Goal: Task Accomplishment & Management: Use online tool/utility

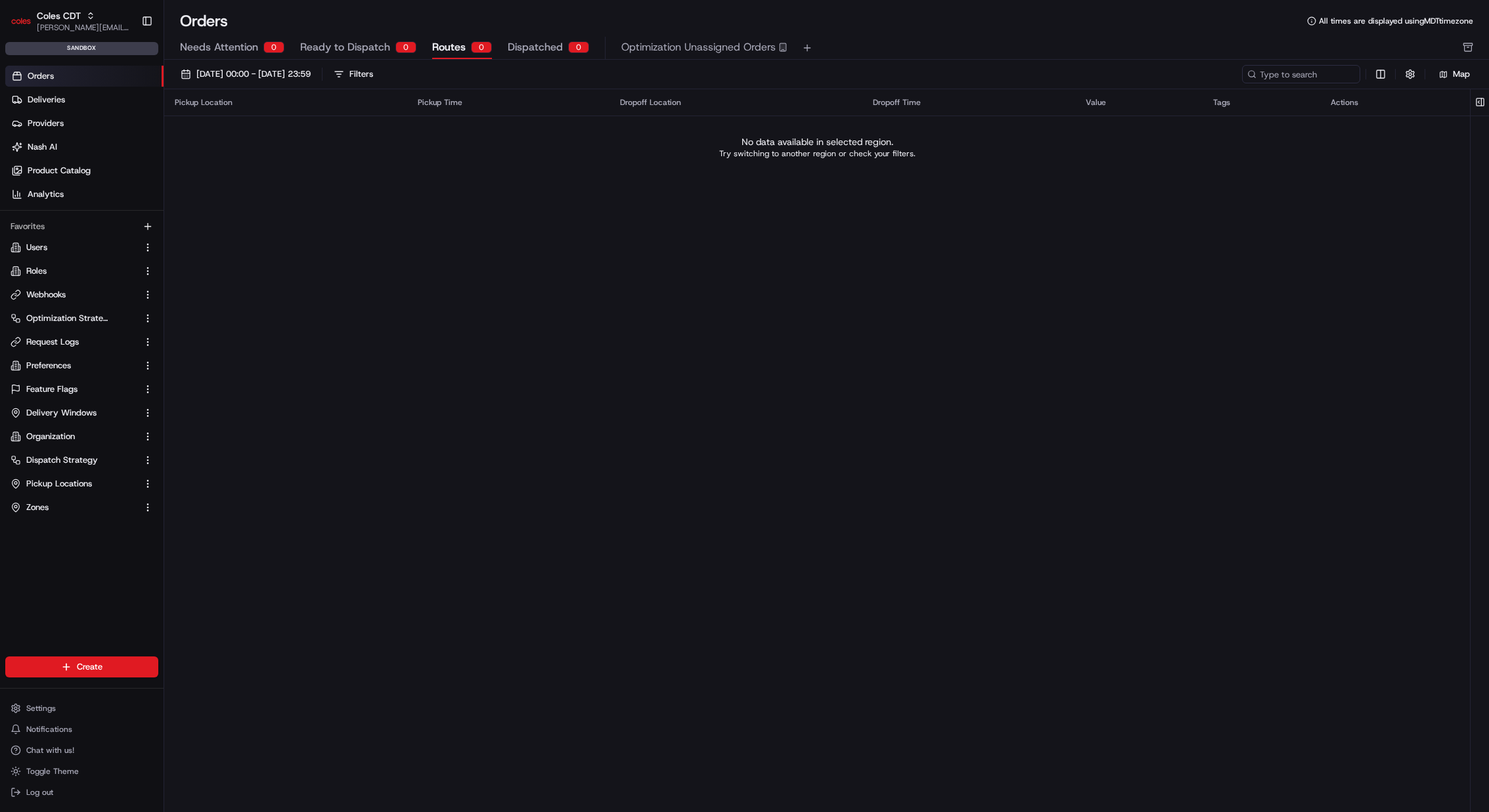
click at [906, 231] on div "Pickup Location Pickup Time Dropoff Location Dropoff Time Value Tags Actions No…" at bounding box center [817, 436] width 1306 height 694
click at [80, 413] on span "Delivery Windows" at bounding box center [62, 413] width 70 height 12
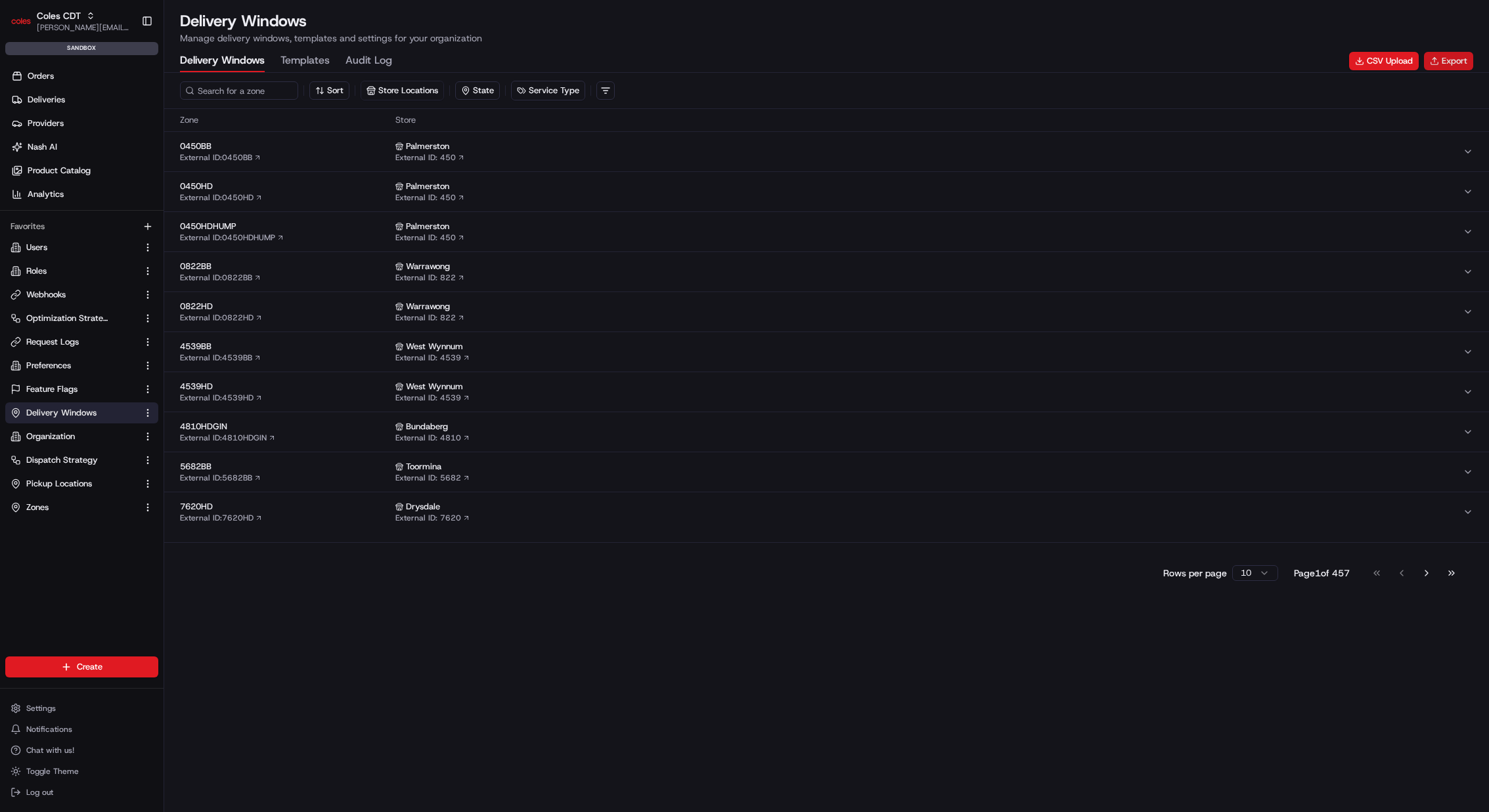
click at [1452, 64] on button "Export" at bounding box center [1448, 61] width 49 height 19
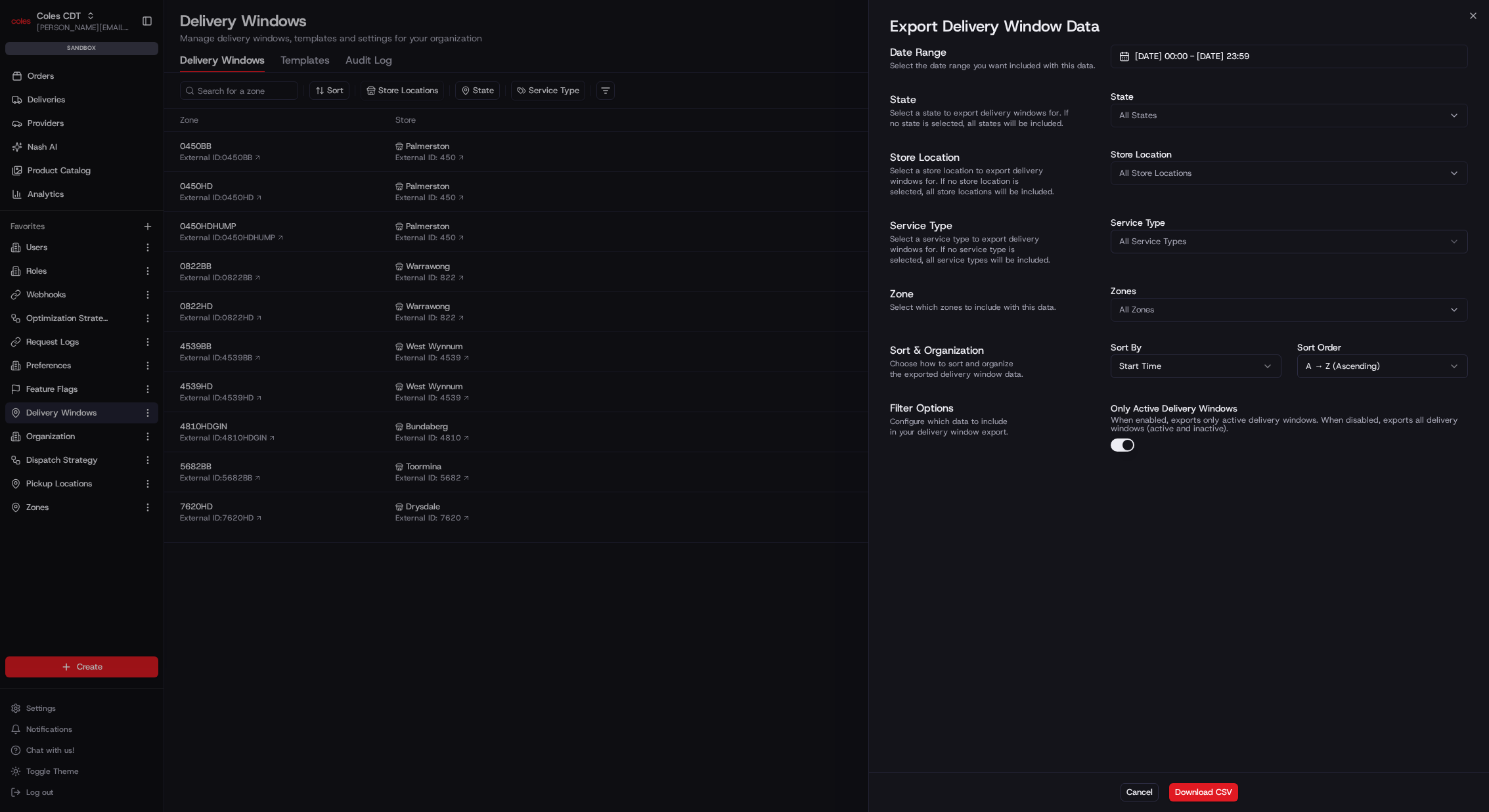
drag, startPoint x: 1204, startPoint y: 794, endPoint x: 582, endPoint y: 675, distance: 633.3
click at [582, 675] on body "Coles CDT john@usenash.com Toggle Sidebar sandbox Orders Deliveries Providers N…" at bounding box center [744, 406] width 1489 height 812
click at [582, 675] on div at bounding box center [744, 406] width 1489 height 812
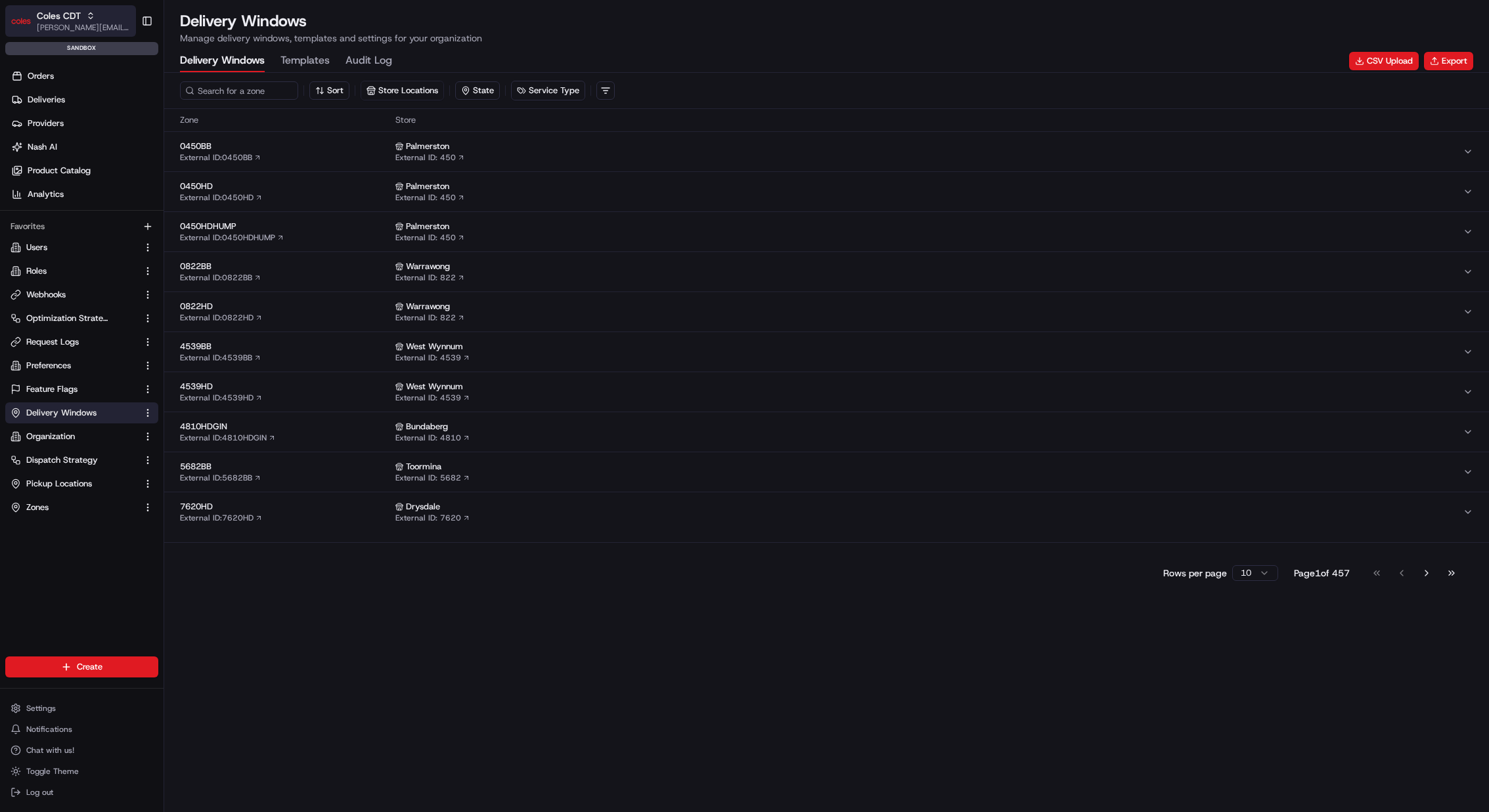
click at [89, 20] on icon "button" at bounding box center [91, 16] width 9 height 9
type input "coles sit"
click at [179, 66] on span "Coles SIT" at bounding box center [186, 68] width 36 height 12
click at [1047, 82] on div "Sort Store Locations State Service Type" at bounding box center [826, 91] width 1293 height 20
click at [1028, 70] on div "Delivery Windows Templates Audit Log CSV Upload Export" at bounding box center [826, 61] width 1293 height 23
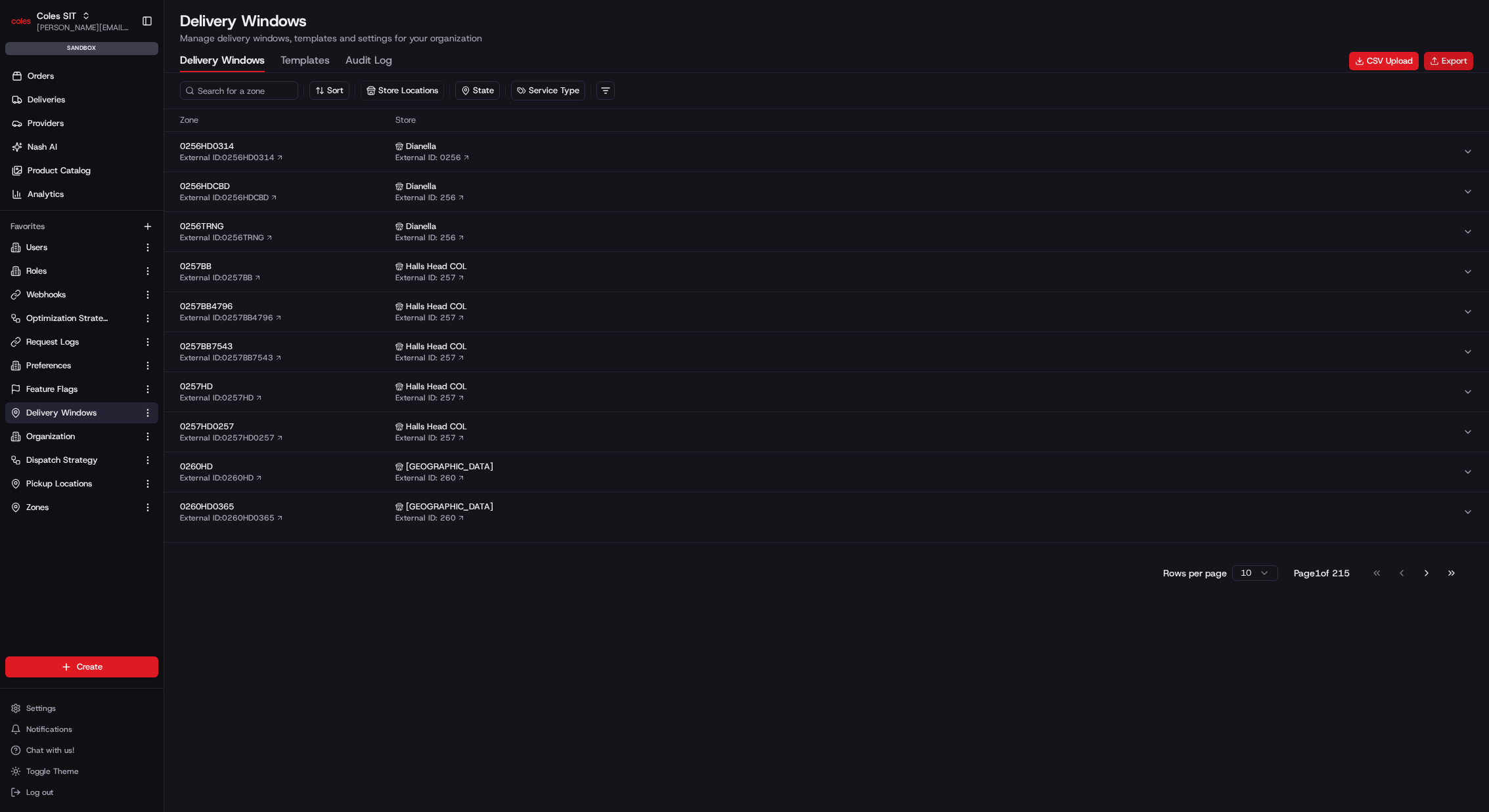
click at [1429, 68] on button "Export" at bounding box center [1448, 61] width 49 height 19
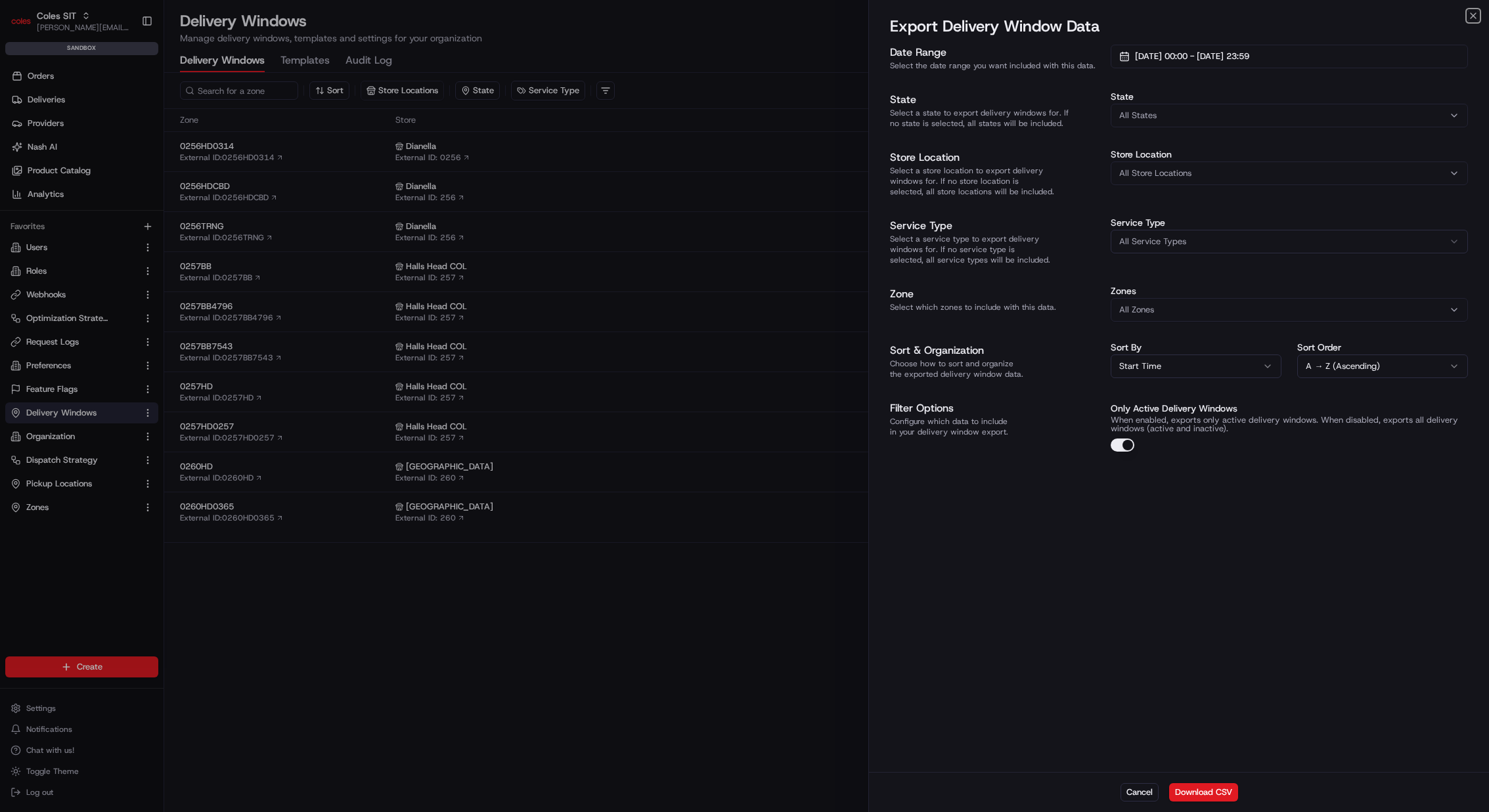
click at [1223, 355] on button "Start Time" at bounding box center [1195, 366] width 171 height 24
drag, startPoint x: 1415, startPoint y: 507, endPoint x: 1352, endPoint y: 459, distance: 79.2
click at [1415, 507] on div "Date Range Select the date range you want included with this data. 01/08/2025 0…" at bounding box center [1179, 407] width 620 height 730
click at [1219, 49] on button "[DATE] 00:00 - [DATE] 23:59" at bounding box center [1289, 56] width 357 height 24
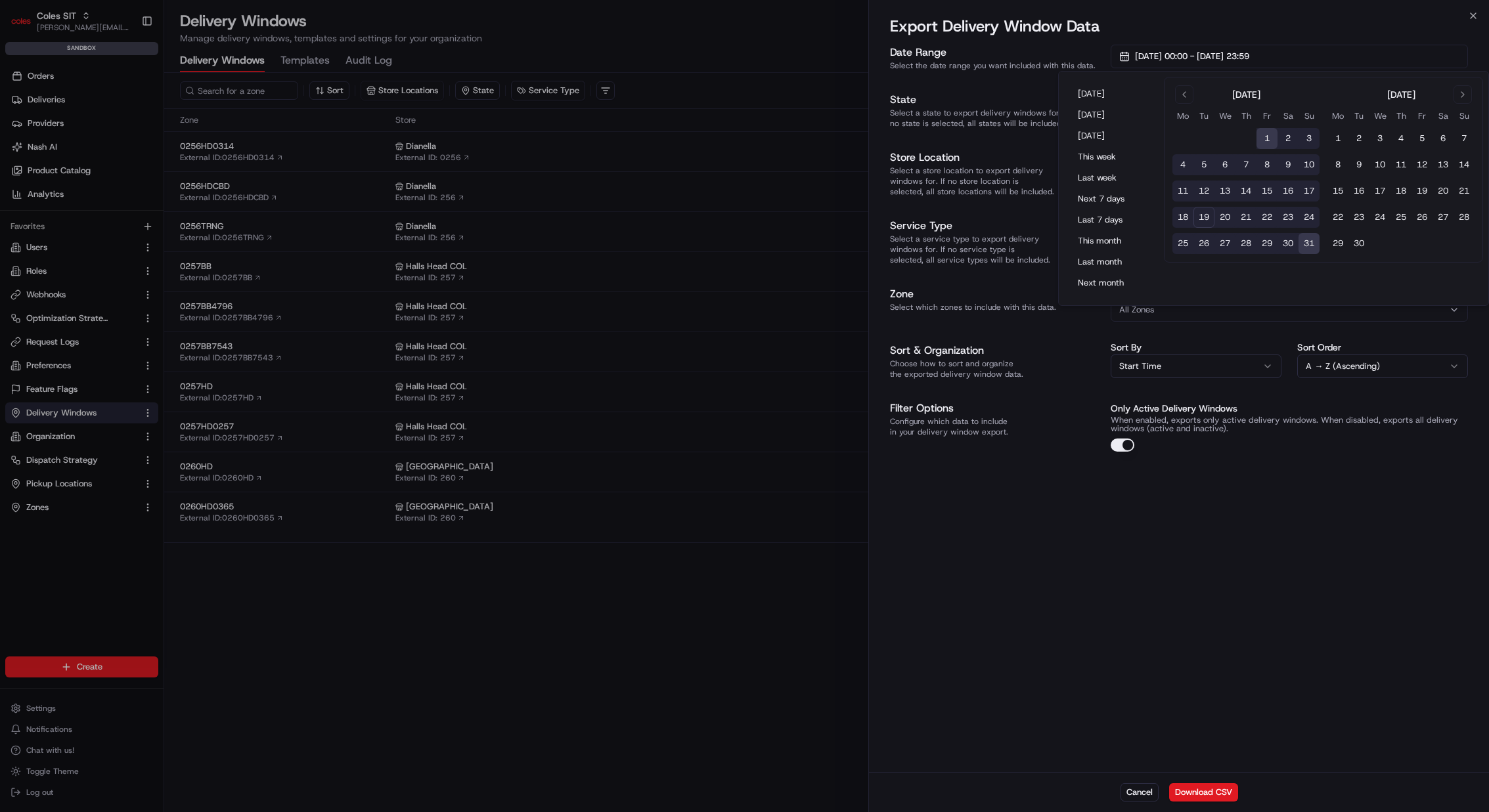
click at [1354, 25] on h2 "Export Delivery Window Data" at bounding box center [1179, 27] width 578 height 21
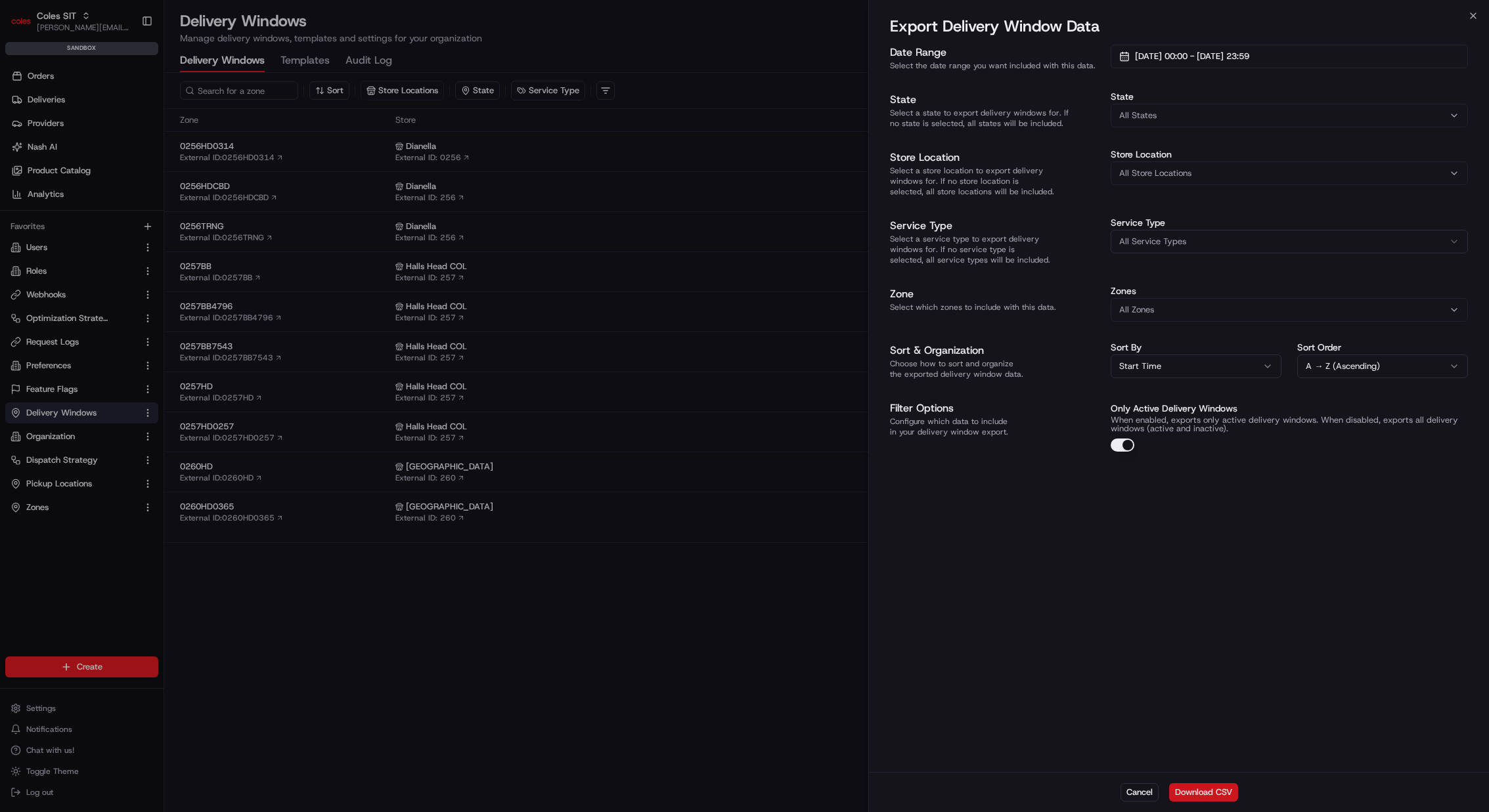
click at [1202, 794] on button "Download CSV" at bounding box center [1203, 793] width 69 height 19
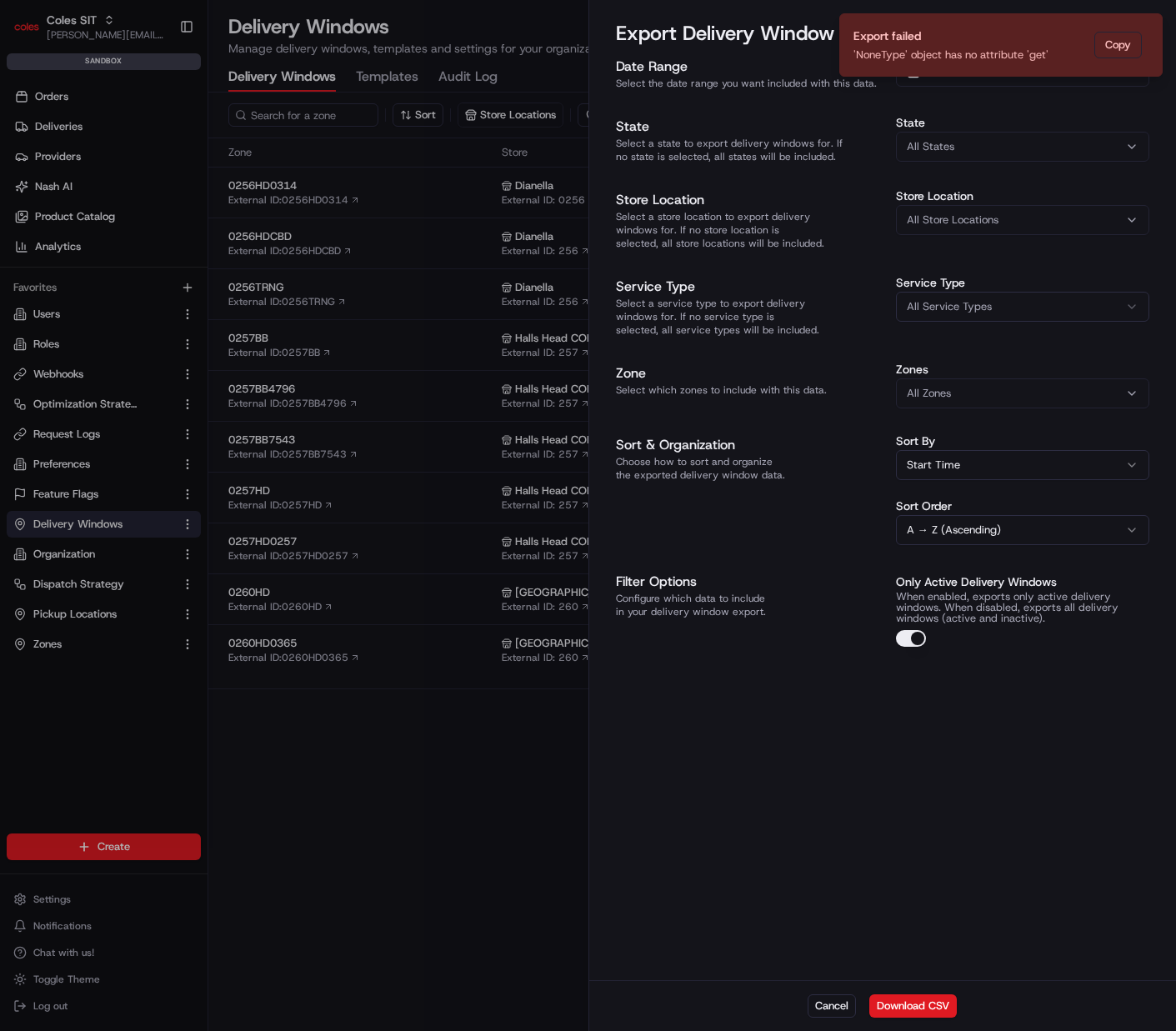
click at [1098, 755] on div "Date Range Select the date range you want included with this data. 01/08/2025 0…" at bounding box center [883, 517] width 588 height 927
click at [1039, 50] on div "'NoneType' object has no attribute 'get'" at bounding box center [951, 55] width 195 height 15
drag, startPoint x: 1059, startPoint y: 52, endPoint x: 840, endPoint y: 50, distance: 219.0
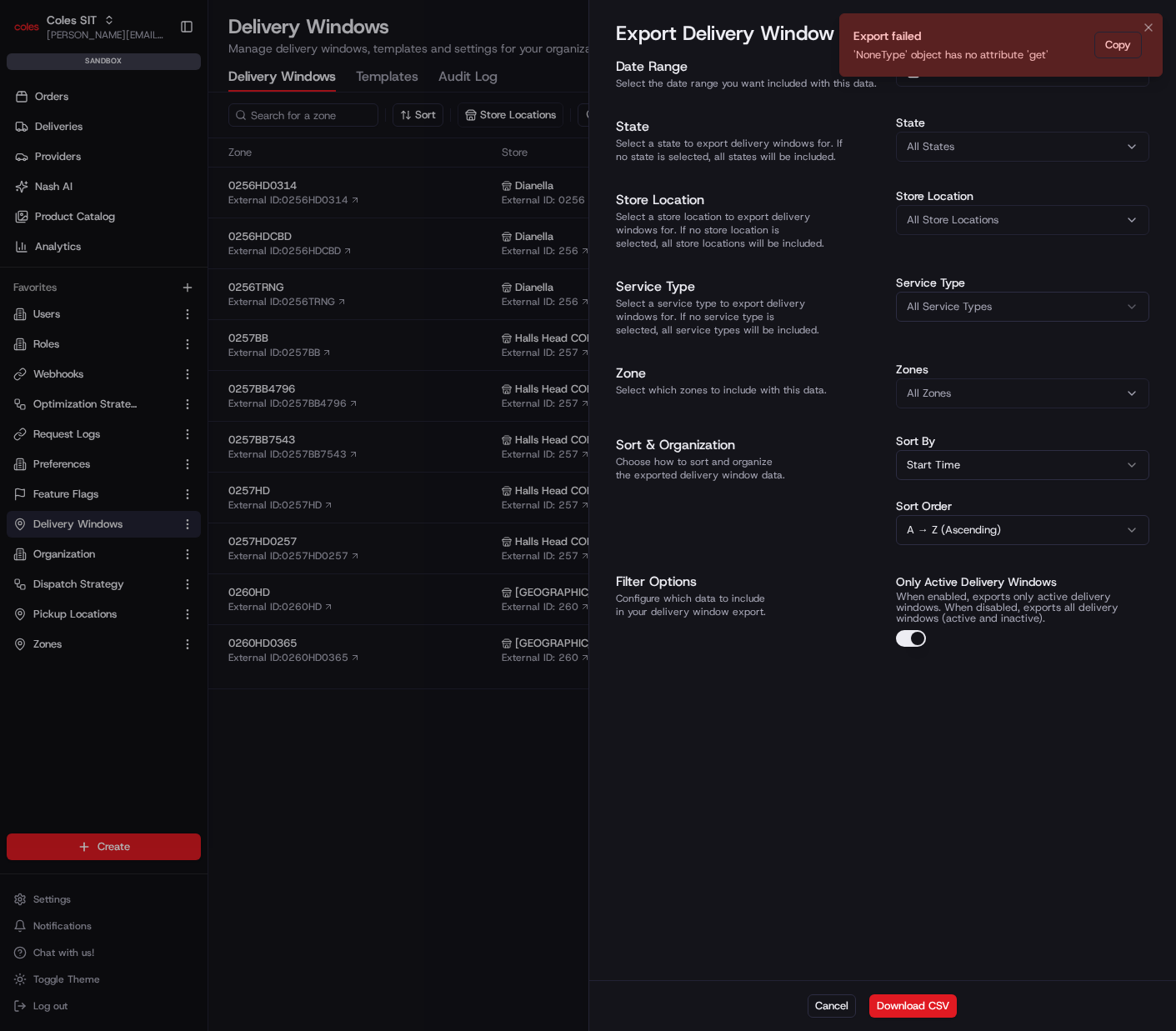
click at [840, 50] on li "Export failed 'NoneType' object has no attribute 'get' Copy" at bounding box center [1001, 45] width 324 height 63
click at [1036, 803] on div "Date Range Select the date range you want included with this data. 01/08/2025 0…" at bounding box center [883, 517] width 588 height 927
click at [926, 1007] on button "Download CSV" at bounding box center [913, 1007] width 88 height 24
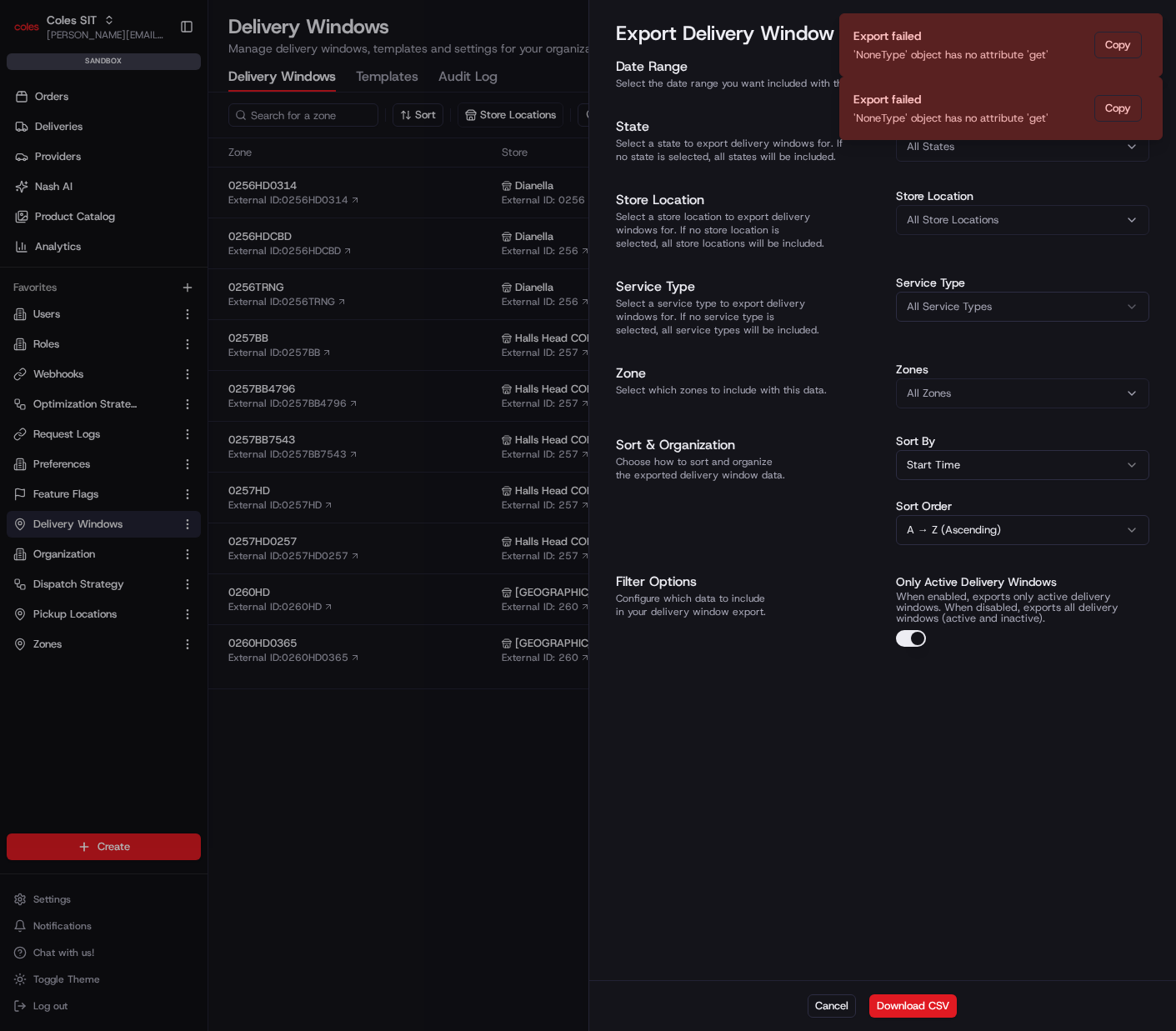
click at [46, 149] on div at bounding box center [588, 515] width 1176 height 1031
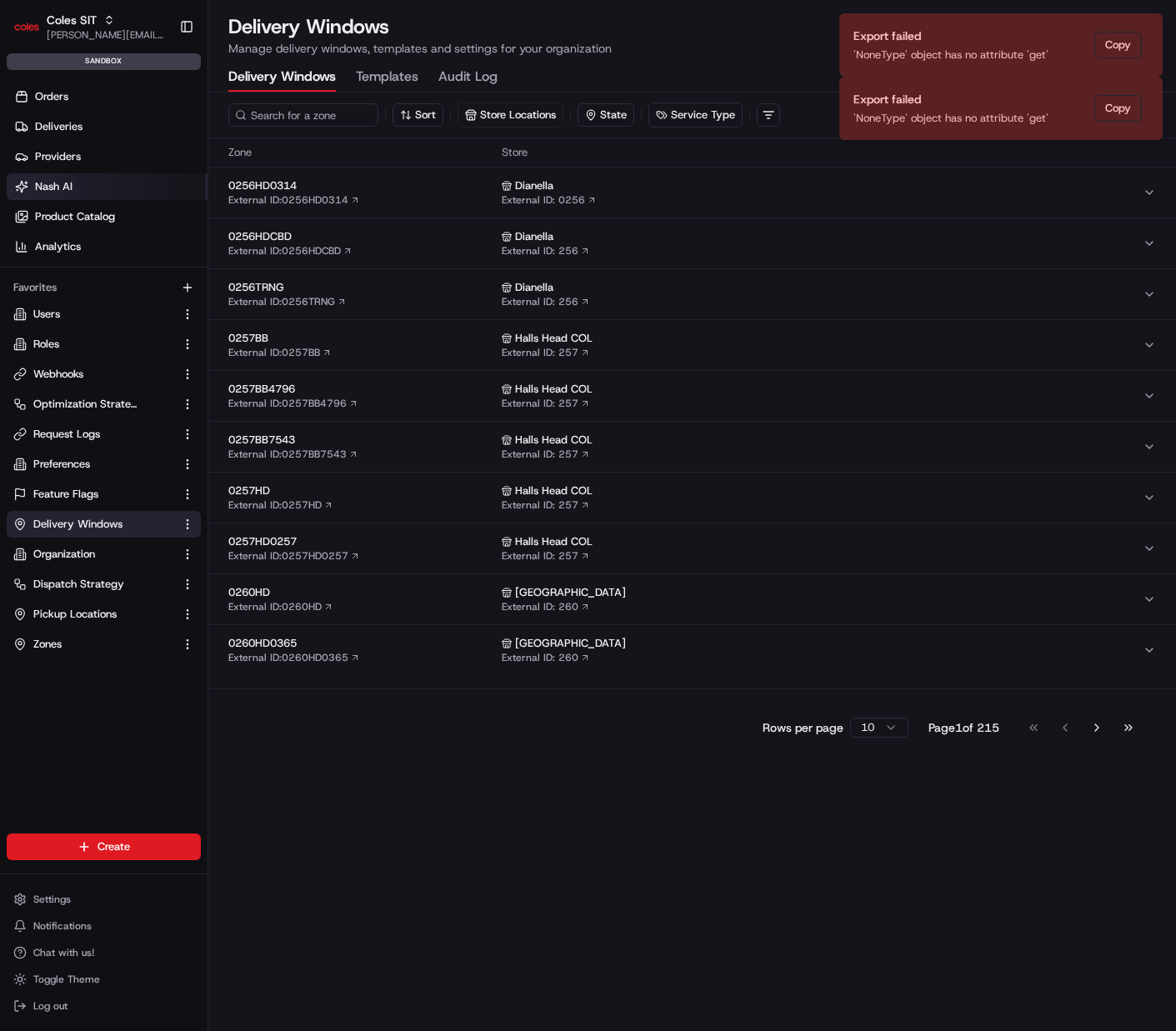
click at [56, 180] on span "Nash AI" at bounding box center [54, 187] width 38 height 15
